Goal: Task Accomplishment & Management: Use online tool/utility

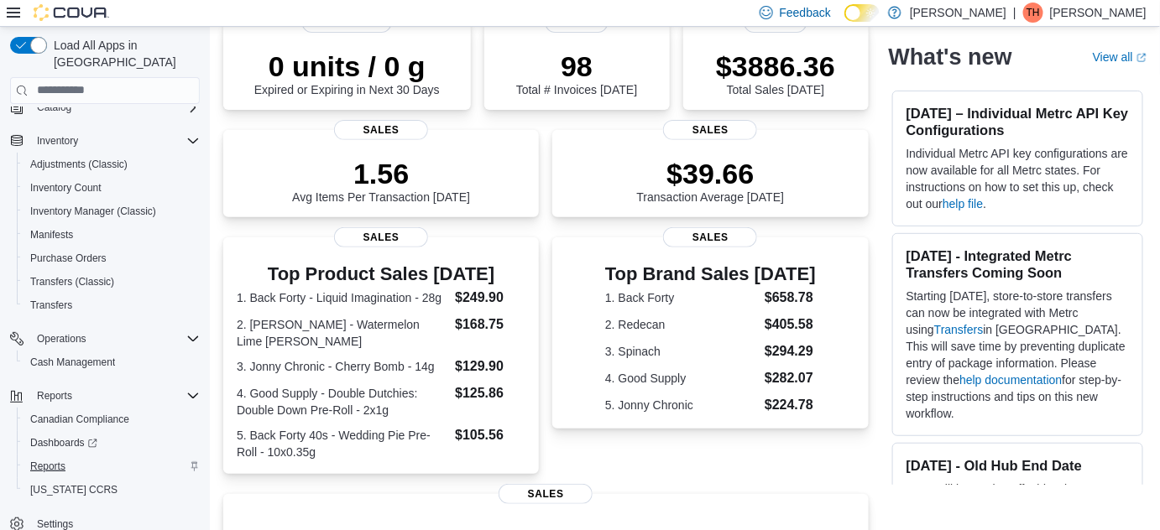
scroll to position [152, 0]
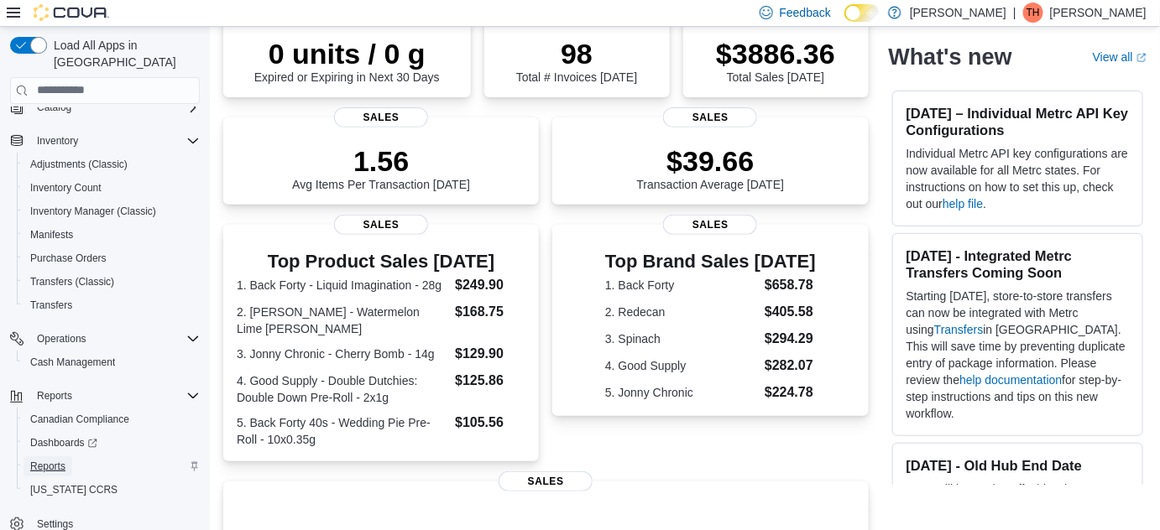
click at [49, 460] on span "Reports" at bounding box center [47, 466] width 35 height 13
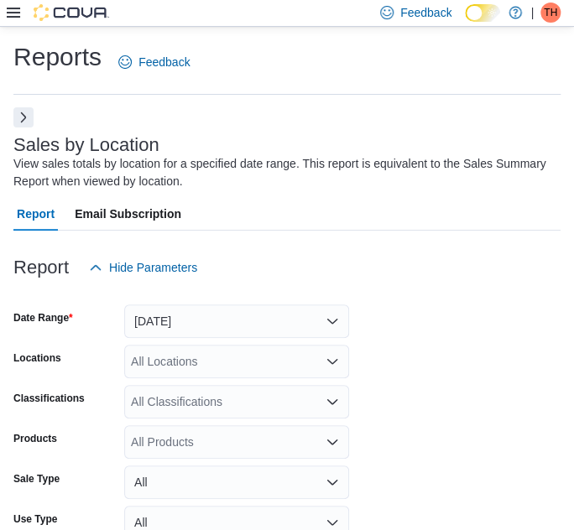
click at [28, 121] on button "Next" at bounding box center [23, 117] width 20 height 20
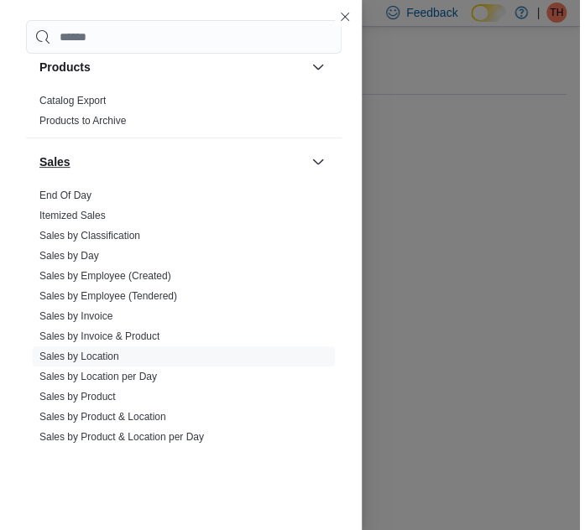
scroll to position [1065, 0]
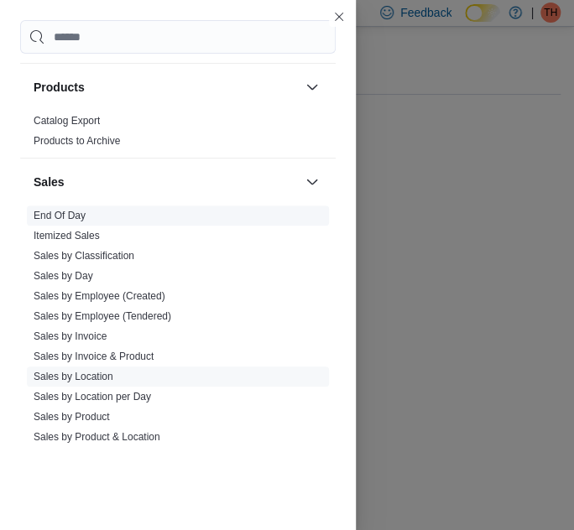
click at [61, 211] on link "End Of Day" at bounding box center [60, 216] width 52 height 12
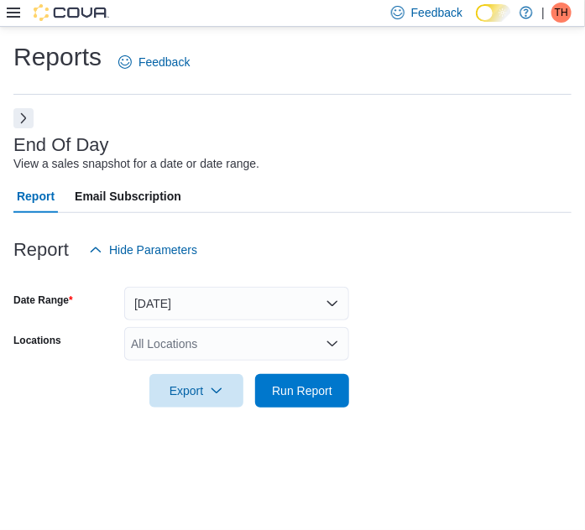
click at [336, 345] on icon "Open list of options" at bounding box center [332, 343] width 13 height 13
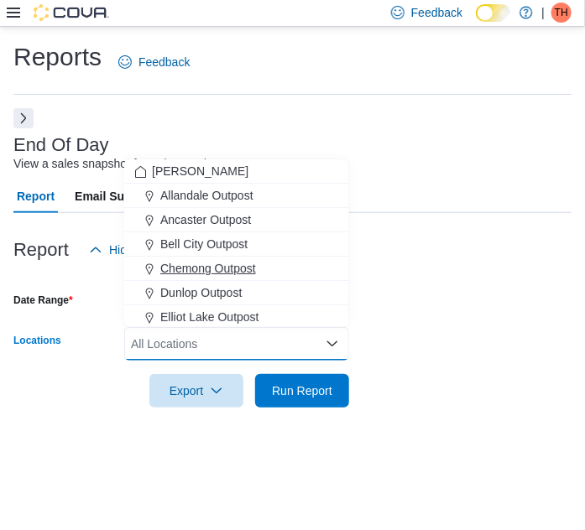
click at [215, 268] on span "Chemong Outpost" at bounding box center [208, 268] width 96 height 17
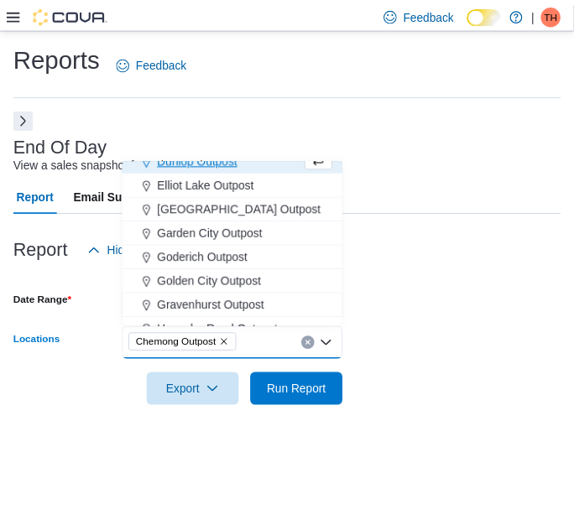
scroll to position [76, 0]
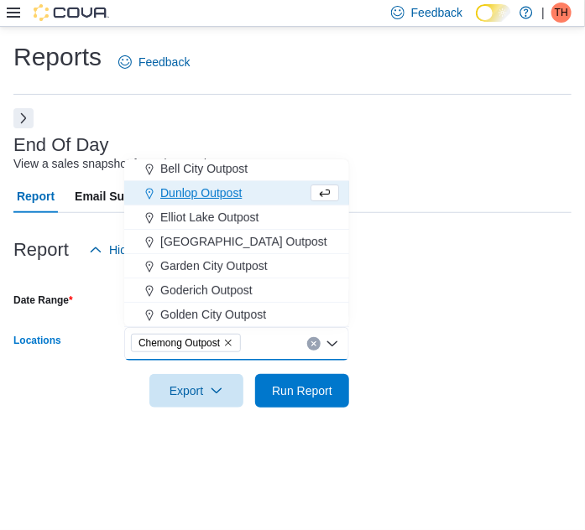
click at [452, 295] on form "Date Range [DATE] Locations Chemong Outpost Combo box. Selected. Chemong Outpos…" at bounding box center [292, 337] width 558 height 141
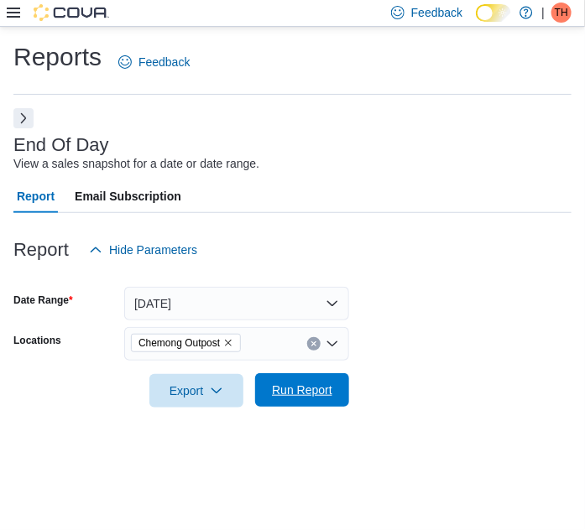
click at [321, 394] on span "Run Report" at bounding box center [302, 390] width 60 height 17
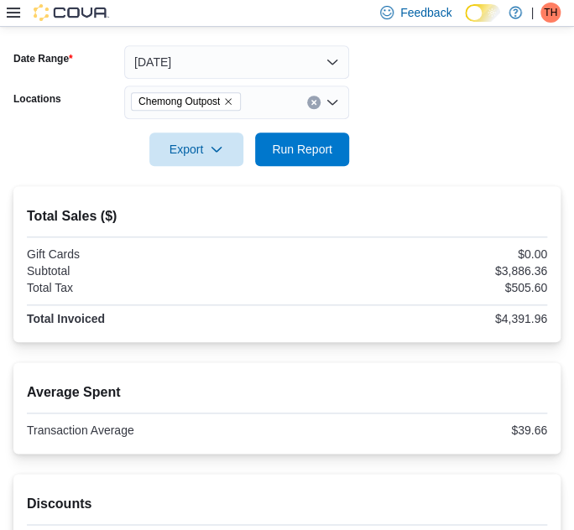
scroll to position [228, 0]
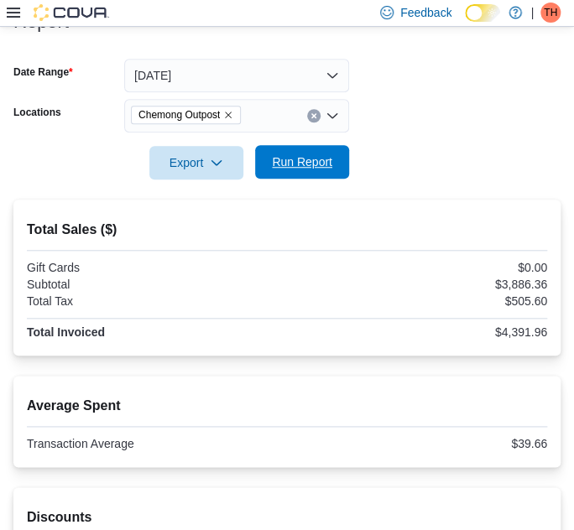
click at [316, 154] on span "Run Report" at bounding box center [302, 162] width 60 height 17
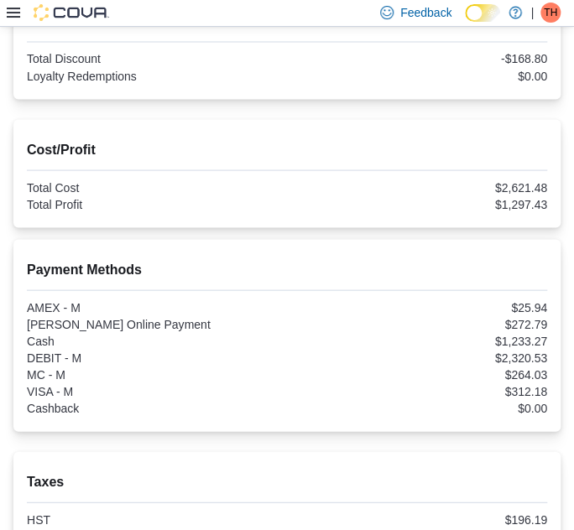
scroll to position [763, 0]
